Goal: Task Accomplishment & Management: Manage account settings

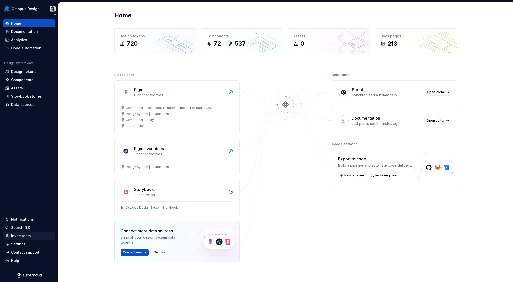
click at [19, 235] on div "Invite team" at bounding box center [21, 235] width 20 height 5
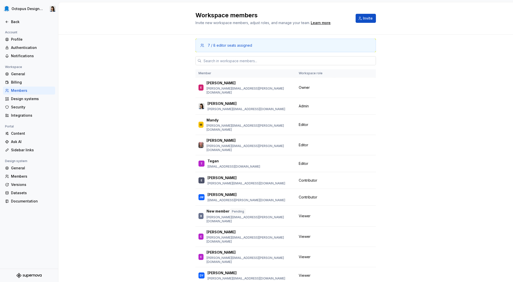
click at [250, 59] on input "text" at bounding box center [289, 60] width 174 height 9
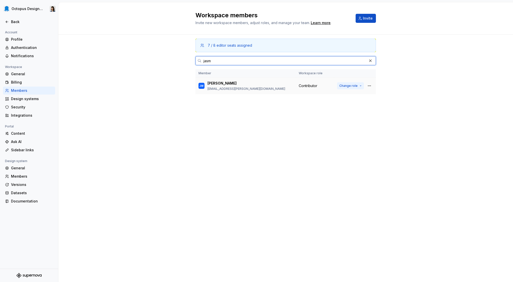
type input "jasm"
click at [354, 83] on button "Change role" at bounding box center [350, 85] width 27 height 7
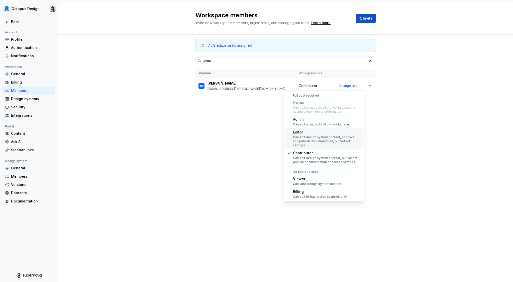
click at [344, 140] on div "Can edit design system content, approve and publish documentation, but not edit…" at bounding box center [327, 141] width 68 height 12
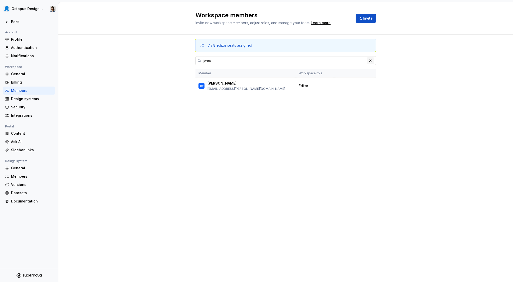
click at [372, 59] on button "button" at bounding box center [370, 60] width 7 height 7
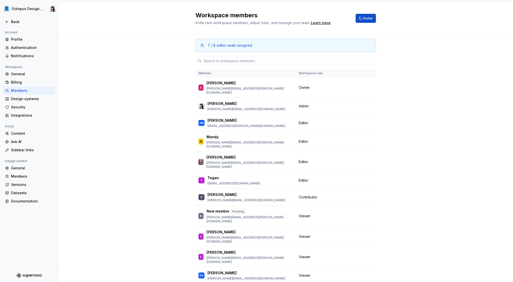
click at [404, 67] on div "7 / 8 editor seats assigned Member Workspace role E [PERSON_NAME] [PERSON_NAME]…" at bounding box center [285, 174] width 455 height 279
